Goal: Information Seeking & Learning: Learn about a topic

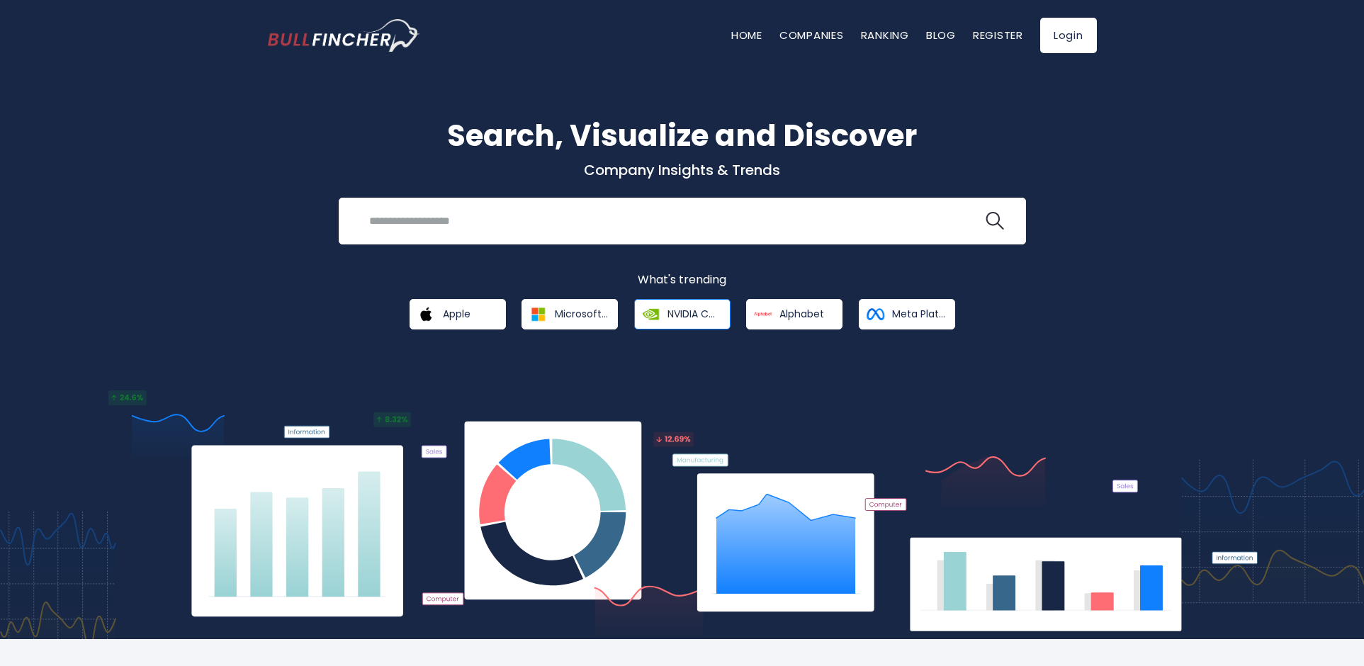
click at [696, 313] on span "NVIDIA Corporation" at bounding box center [693, 313] width 53 height 13
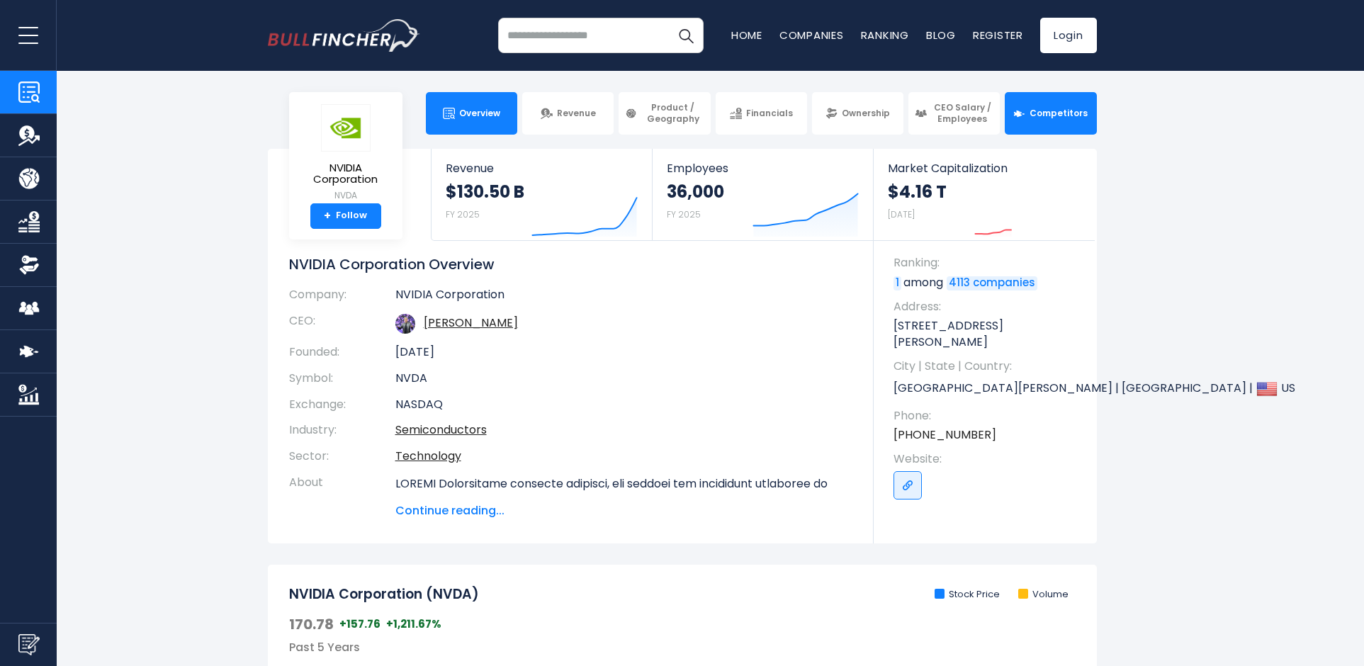
click at [1057, 111] on span "Competitors" at bounding box center [1058, 113] width 58 height 11
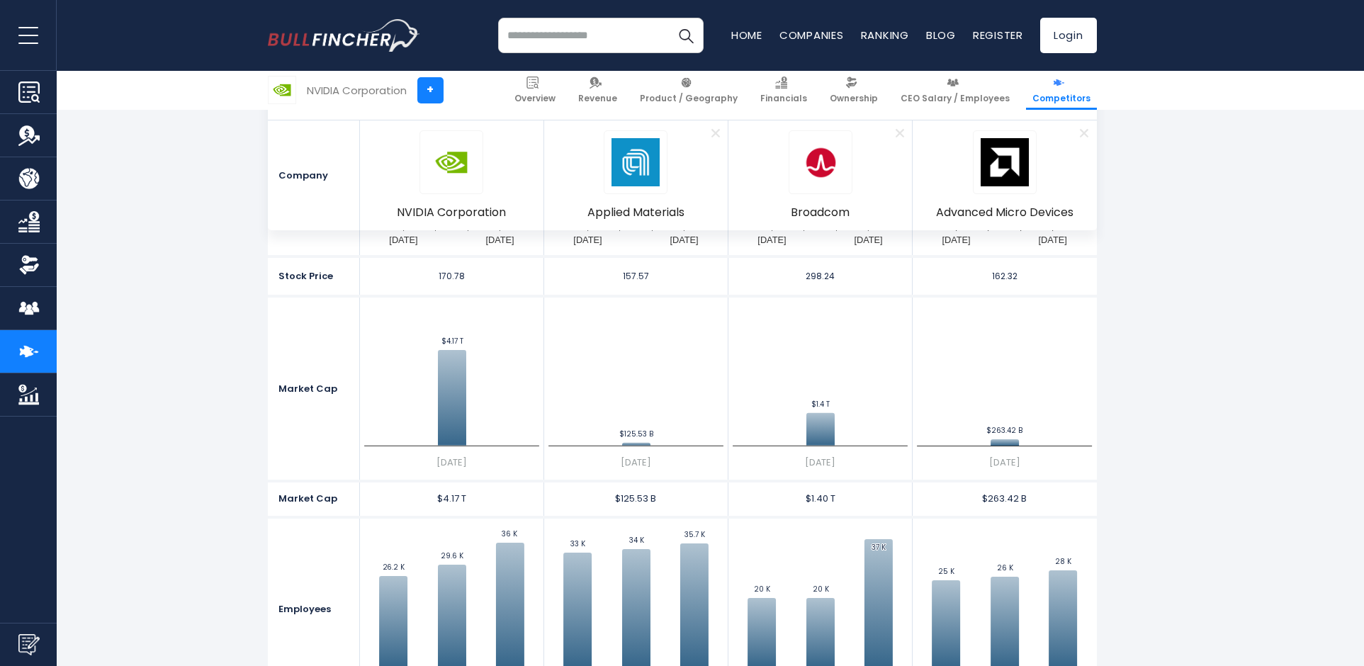
scroll to position [532, 0]
